Goal: Task Accomplishment & Management: Use online tool/utility

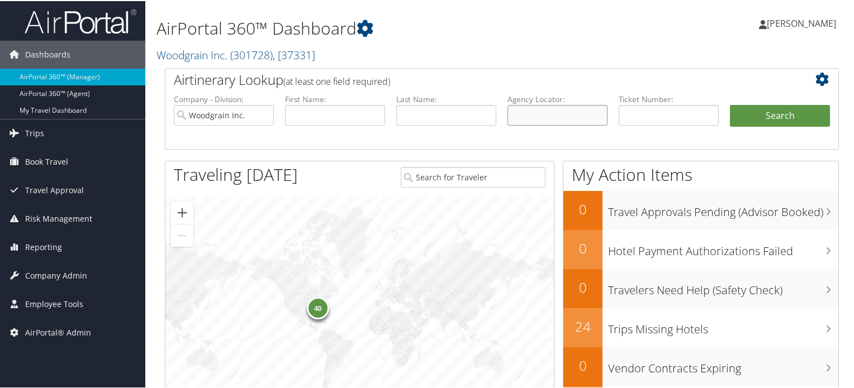
click at [537, 109] on input "text" at bounding box center [557, 114] width 100 height 21
click at [307, 57] on span ", [ 37331 ]" at bounding box center [294, 53] width 42 height 15
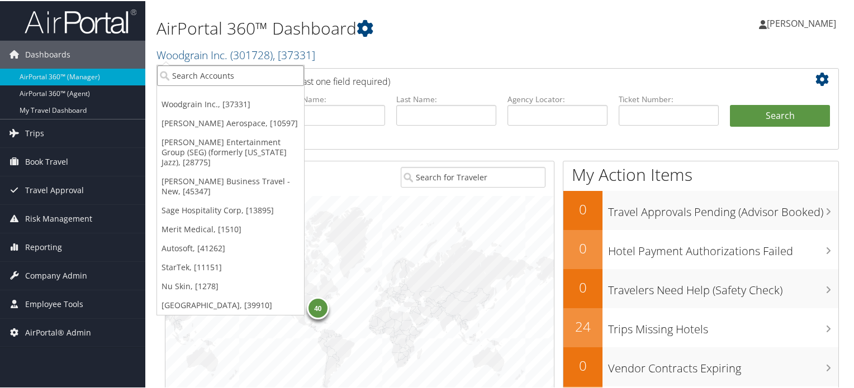
click at [246, 80] on input "search" at bounding box center [230, 74] width 147 height 21
click at [239, 73] on input "search" at bounding box center [230, 74] width 147 height 21
type input "changeup"
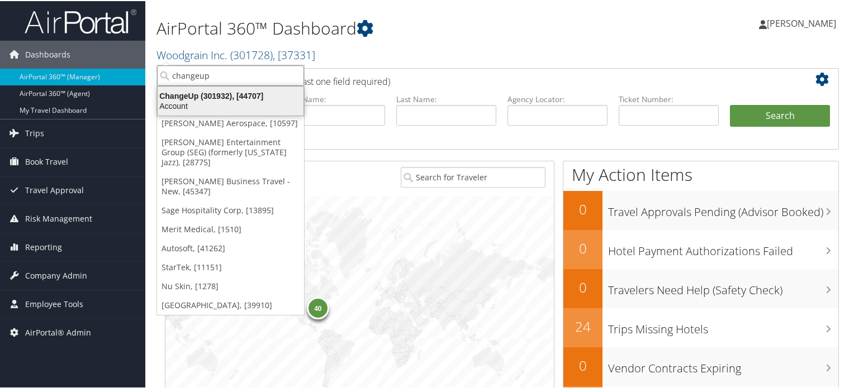
click at [241, 102] on div "Account" at bounding box center [230, 105] width 159 height 10
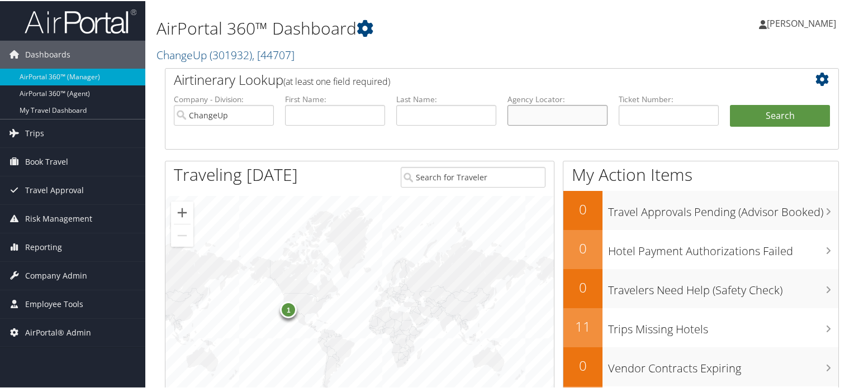
click at [555, 112] on input "text" at bounding box center [557, 114] width 100 height 21
paste input "9P0LST"
type input "9P0LST"
click at [764, 112] on button "Search" at bounding box center [780, 115] width 100 height 22
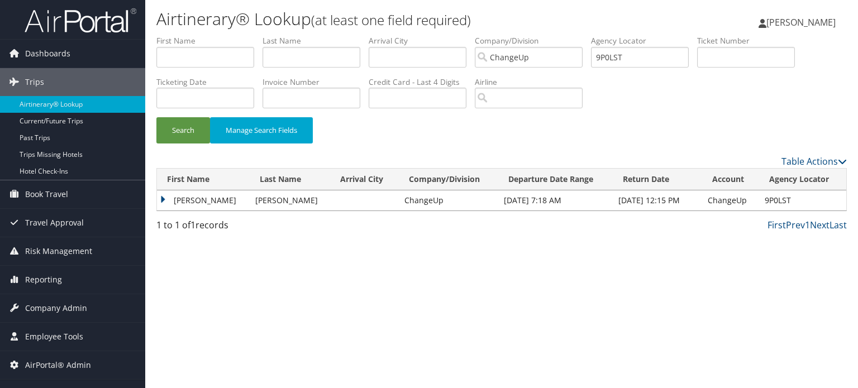
click at [782, 201] on td "9P0LST" at bounding box center [802, 201] width 87 height 20
copy td "9P0LST"
click at [59, 279] on span "Reporting" at bounding box center [43, 280] width 37 height 28
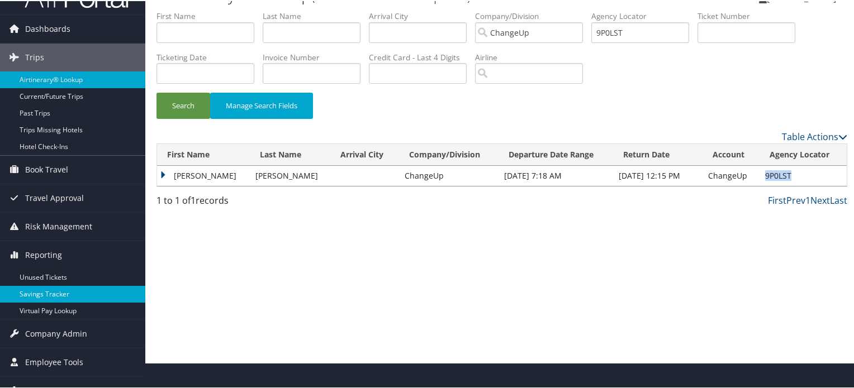
scroll to position [40, 0]
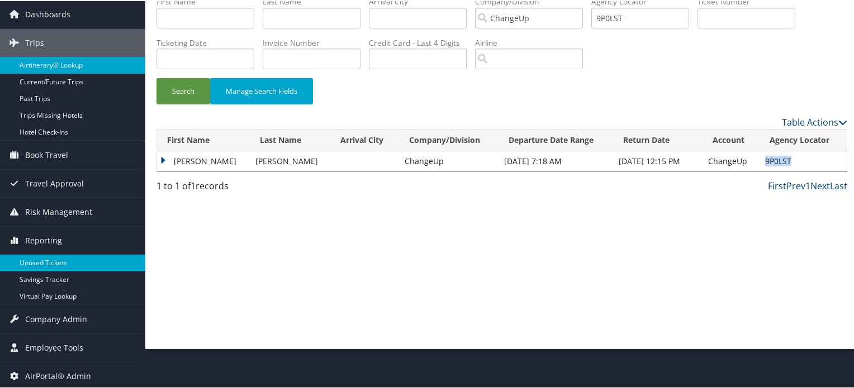
click at [49, 261] on link "Unused Tickets" at bounding box center [72, 262] width 145 height 17
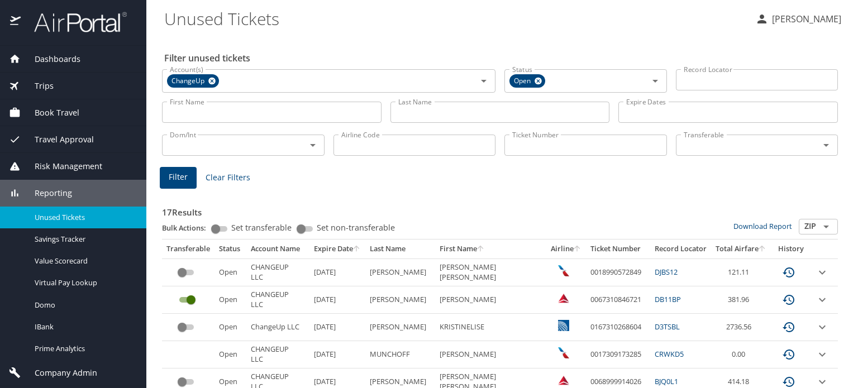
click at [709, 73] on input "Record Locator" at bounding box center [757, 79] width 163 height 21
paste input "9P0LST"
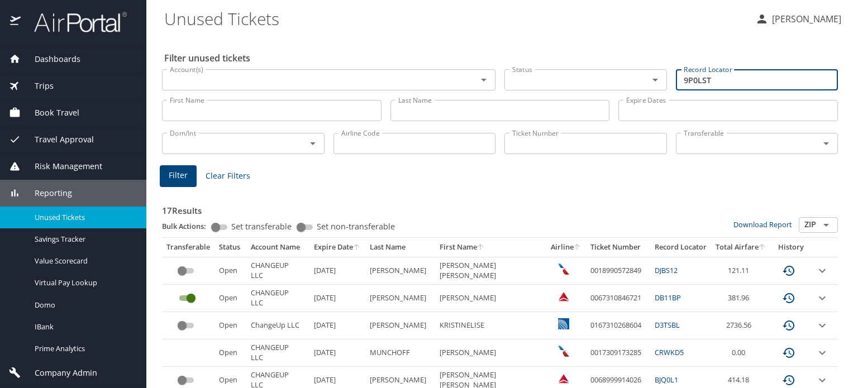
type input "9P0LST"
click at [187, 182] on button "Filter" at bounding box center [178, 176] width 37 height 22
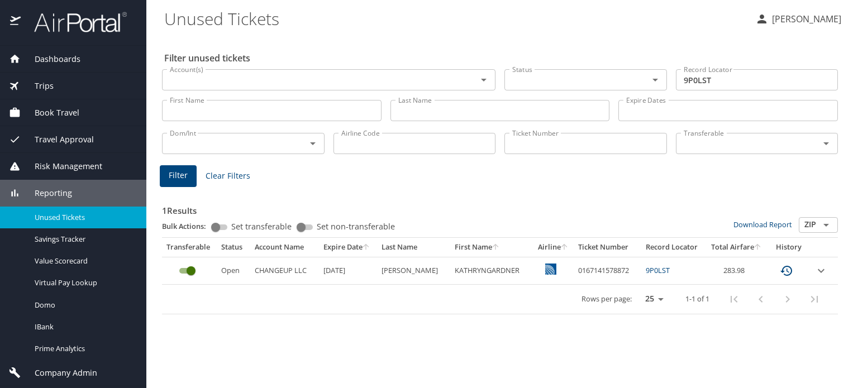
click at [586, 269] on td "0167141578872" at bounding box center [607, 270] width 67 height 27
copy td "0167141578872"
drag, startPoint x: 668, startPoint y: 270, endPoint x: 634, endPoint y: 268, distance: 33.6
click at [641, 268] on td "9P0LST" at bounding box center [673, 270] width 64 height 27
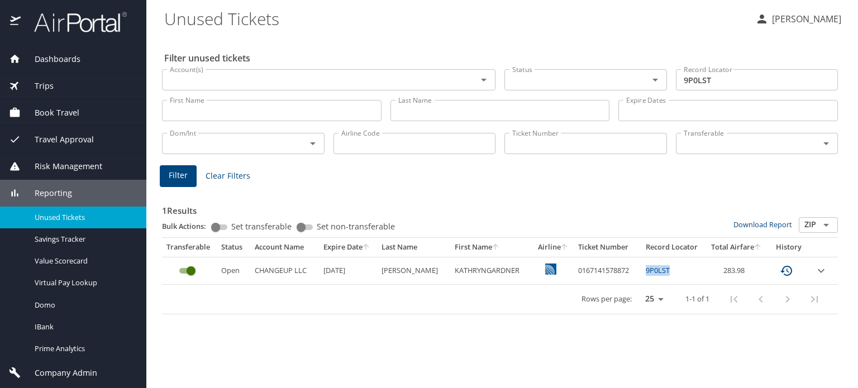
copy link "9P0LST"
click at [606, 273] on td "0167141578872" at bounding box center [607, 270] width 67 height 27
copy td "0167141578872"
